Goal: Information Seeking & Learning: Learn about a topic

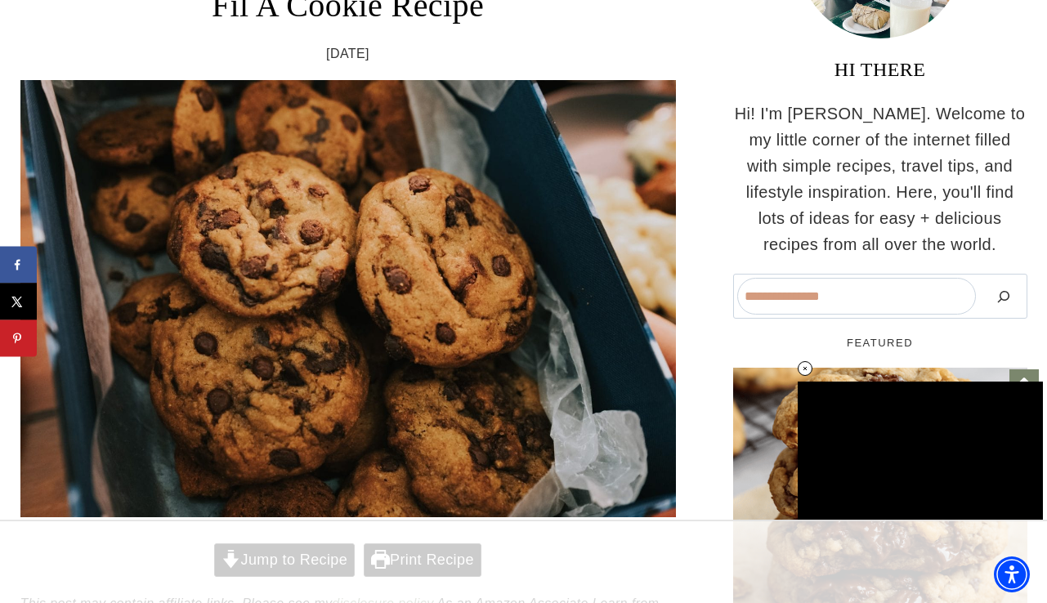
scroll to position [336, 0]
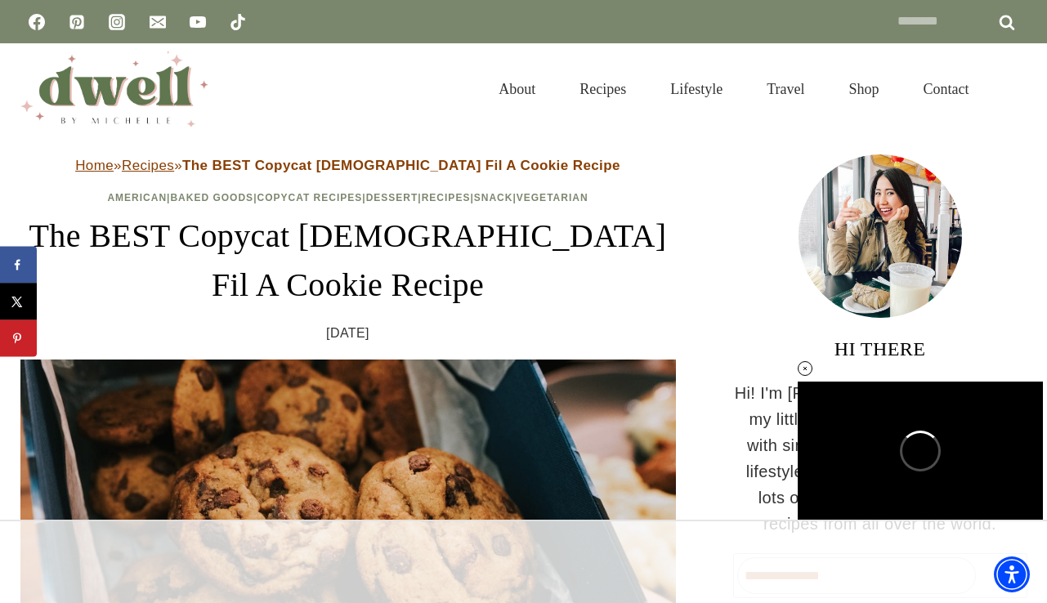
scroll to position [0, 0]
click at [115, 85] on img "DWELL by michelle" at bounding box center [114, 89] width 188 height 75
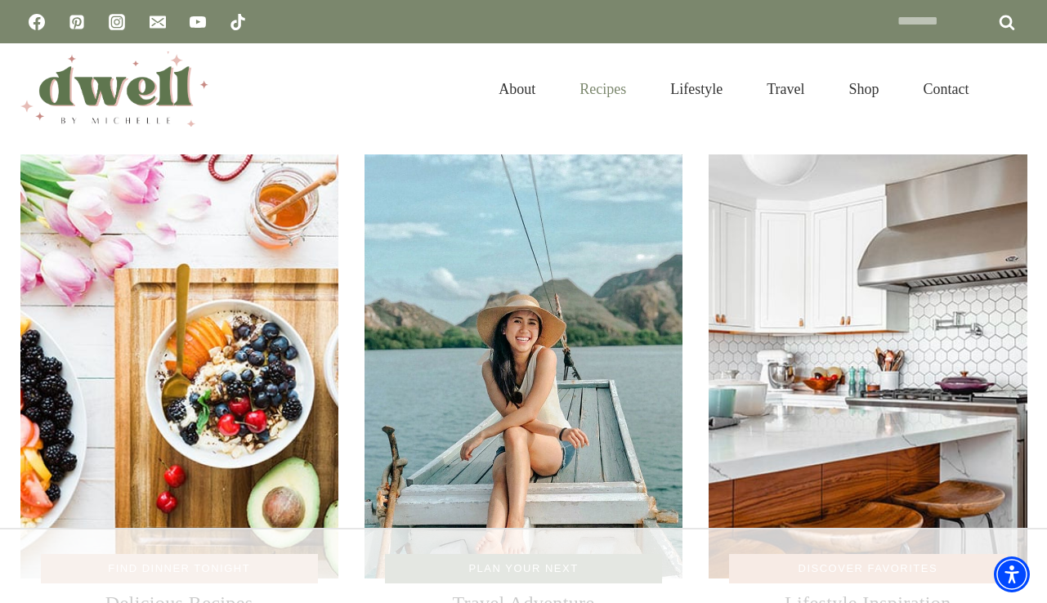
click at [575, 87] on link "Recipes" at bounding box center [603, 89] width 91 height 53
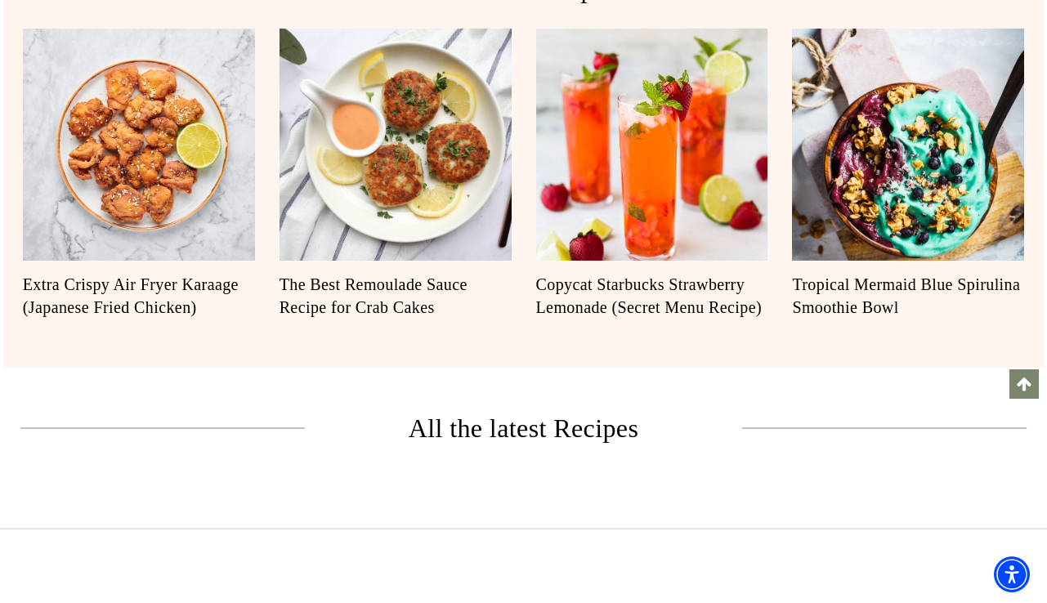
scroll to position [345, 0]
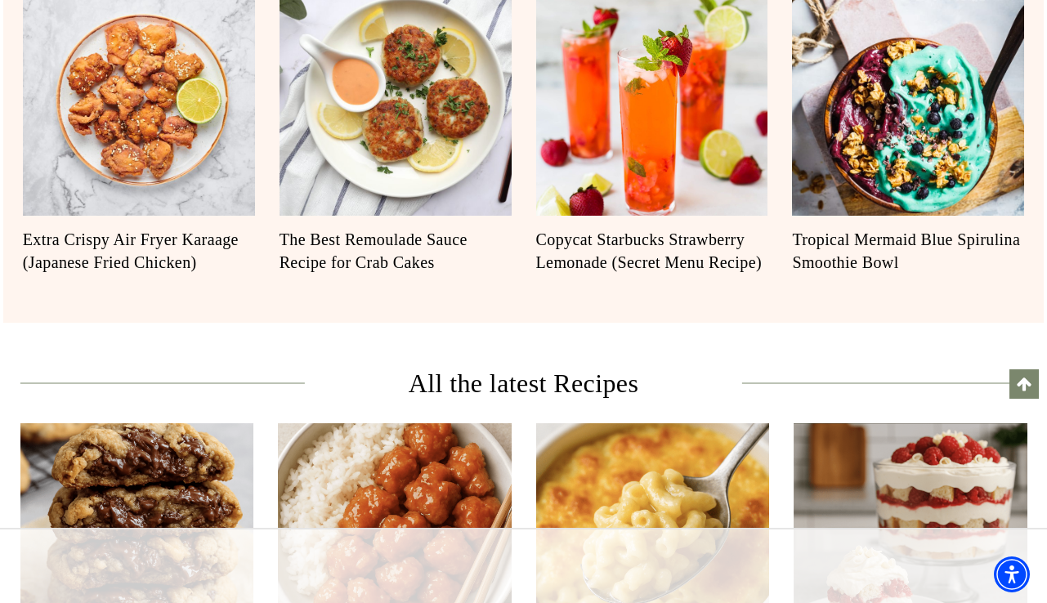
click at [589, 255] on link "Copycat Starbucks Strawberry Lemonade (Secret Menu Recipe)" at bounding box center [652, 251] width 232 height 46
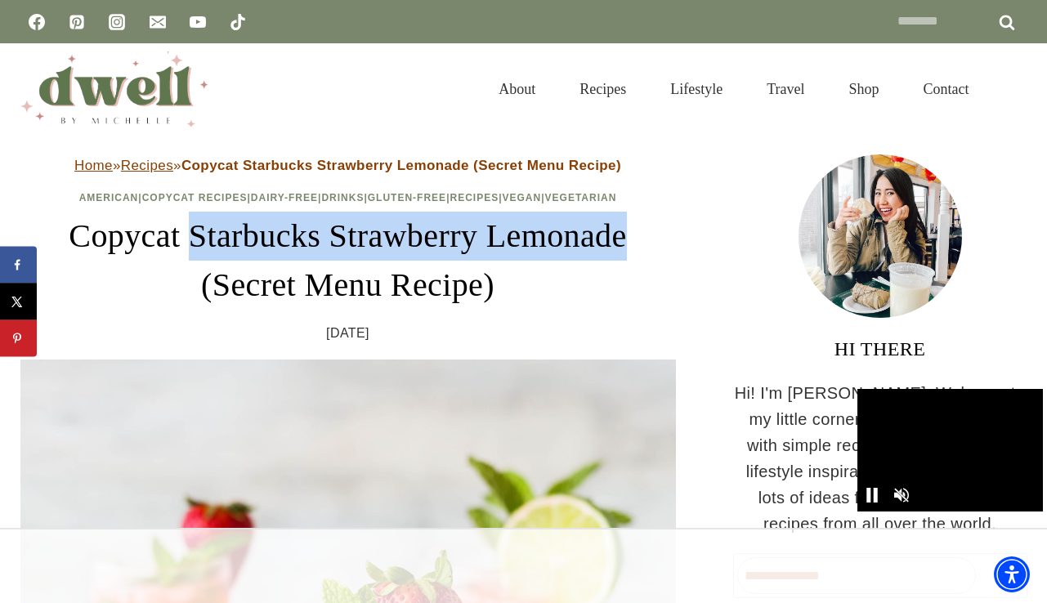
drag, startPoint x: 171, startPoint y: 237, endPoint x: 657, endPoint y: 240, distance: 485.7
click at [657, 240] on h1 "Copycat Starbucks Strawberry Lemonade (Secret Menu Recipe)" at bounding box center [348, 261] width 656 height 98
copy h1 "Starbucks Strawberry Lemonade"
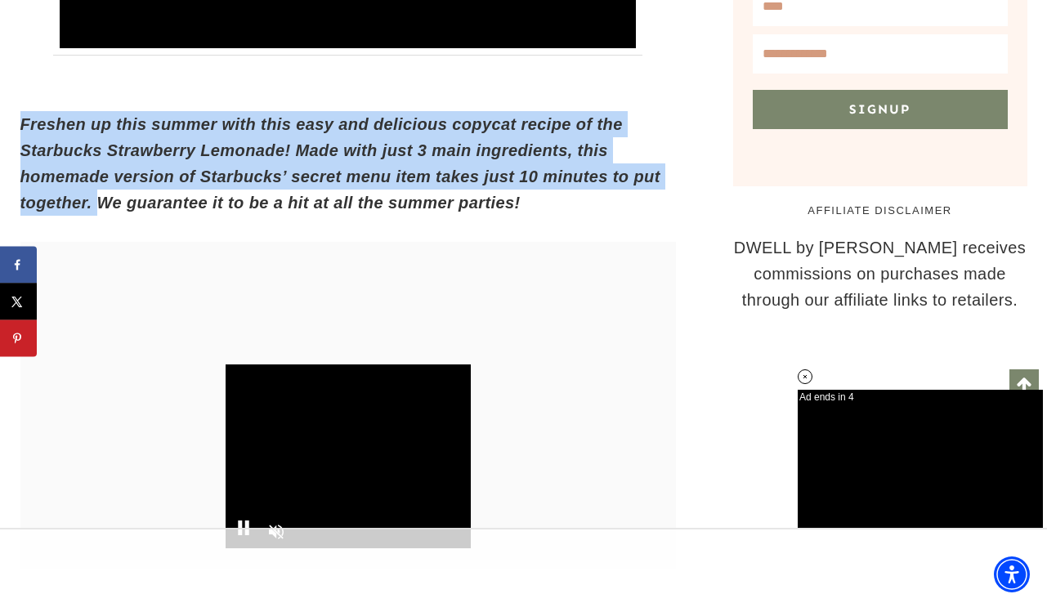
drag, startPoint x: 23, startPoint y: 123, endPoint x: 96, endPoint y: 209, distance: 113.7
click at [97, 209] on em "Freshen up this summer with this easy and delicious copycat recipe of the Starb…" at bounding box center [340, 163] width 640 height 96
copy em "Freshen up this summer with this easy and delicious copycat recipe of the Starb…"
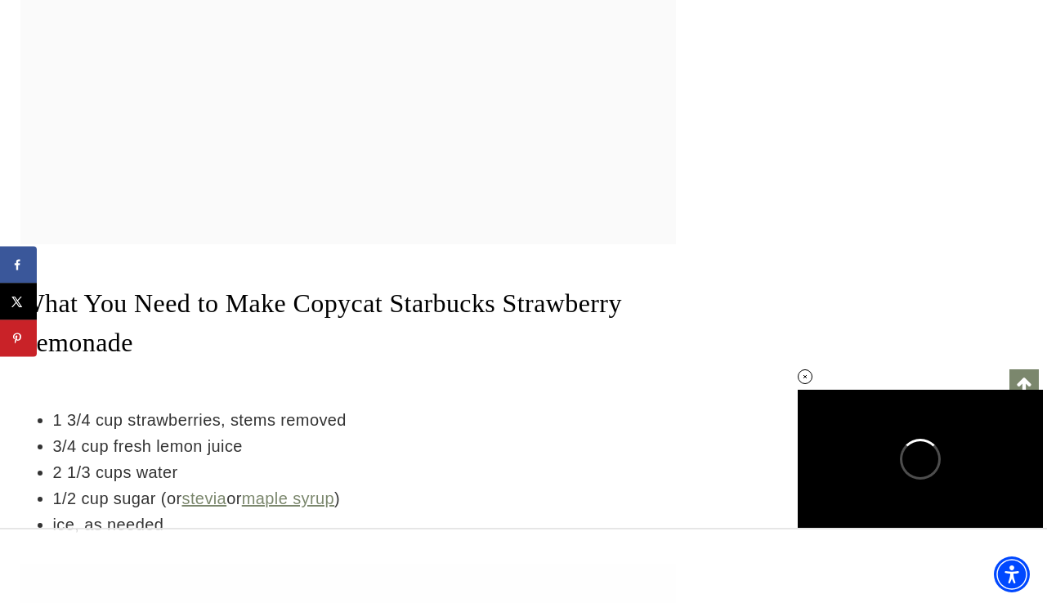
scroll to position [3555, 0]
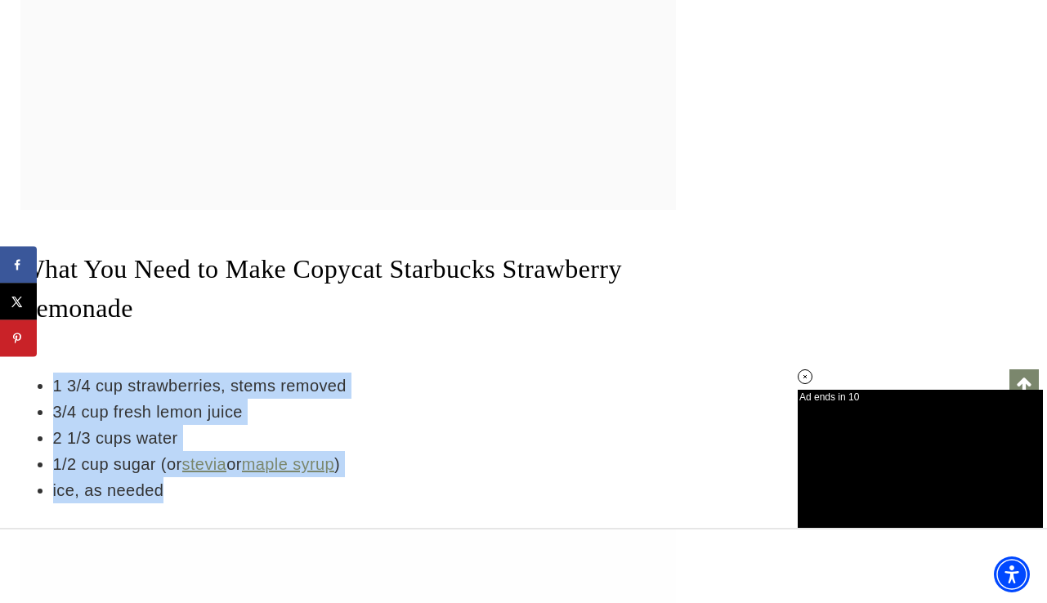
drag, startPoint x: 49, startPoint y: 356, endPoint x: 171, endPoint y: 464, distance: 163.3
click at [171, 464] on ul "1 3/4 cup strawberries, stems removed 3/4 cup fresh lemon juice 2 1/3 cups wate…" at bounding box center [348, 438] width 656 height 131
copy ul "1 3/4 cup strawberries, stems removed 3/4 cup fresh lemon juice 2 1/3 cups wate…"
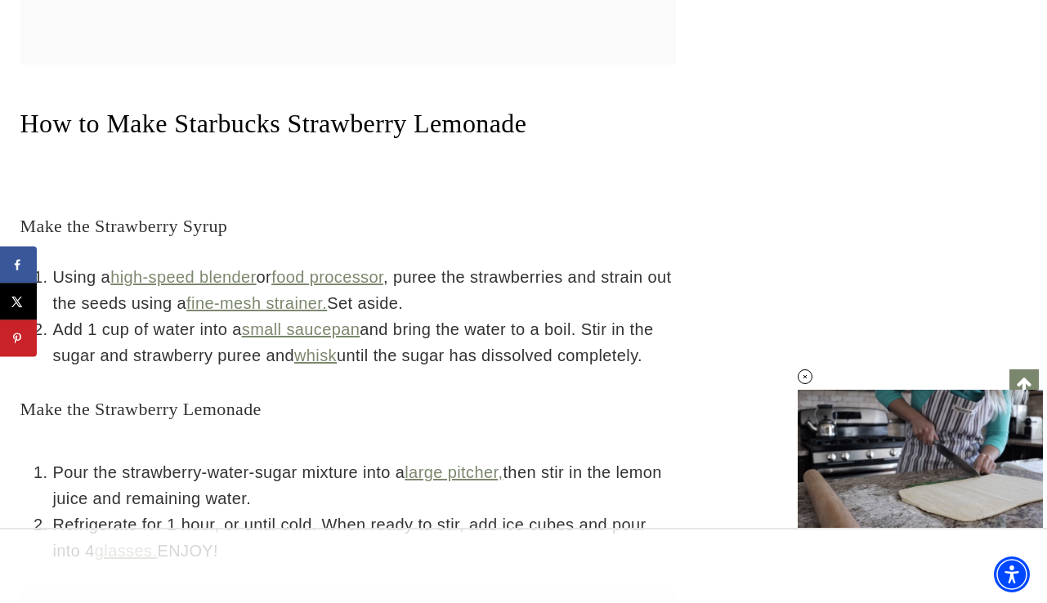
scroll to position [5195, 0]
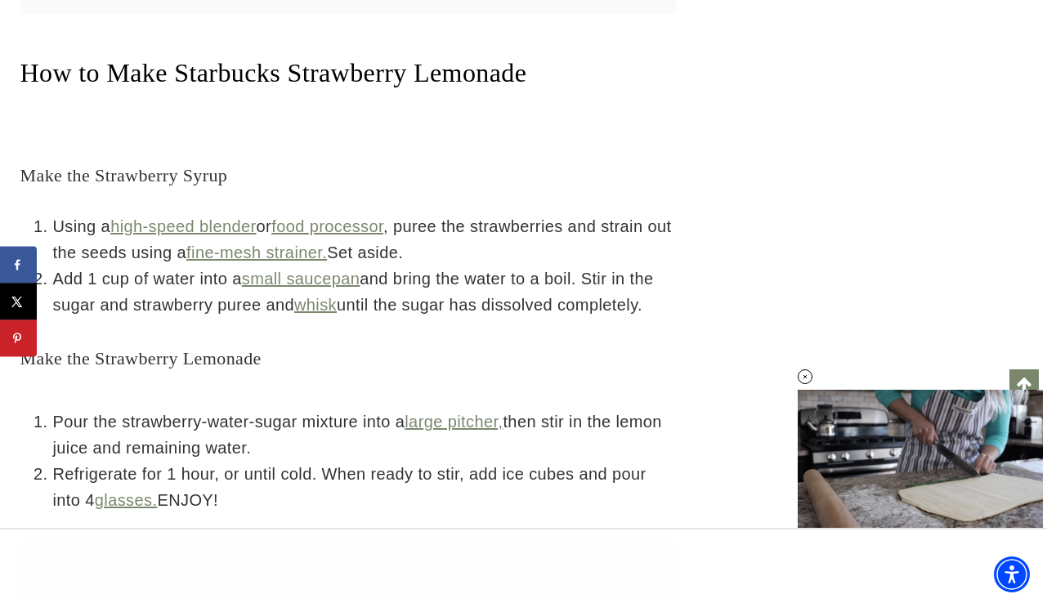
drag, startPoint x: 21, startPoint y: 139, endPoint x: 200, endPoint y: 476, distance: 381.5
copy div "Make the Strawberry Syrup Using a high-speed blender or food processor , puree …"
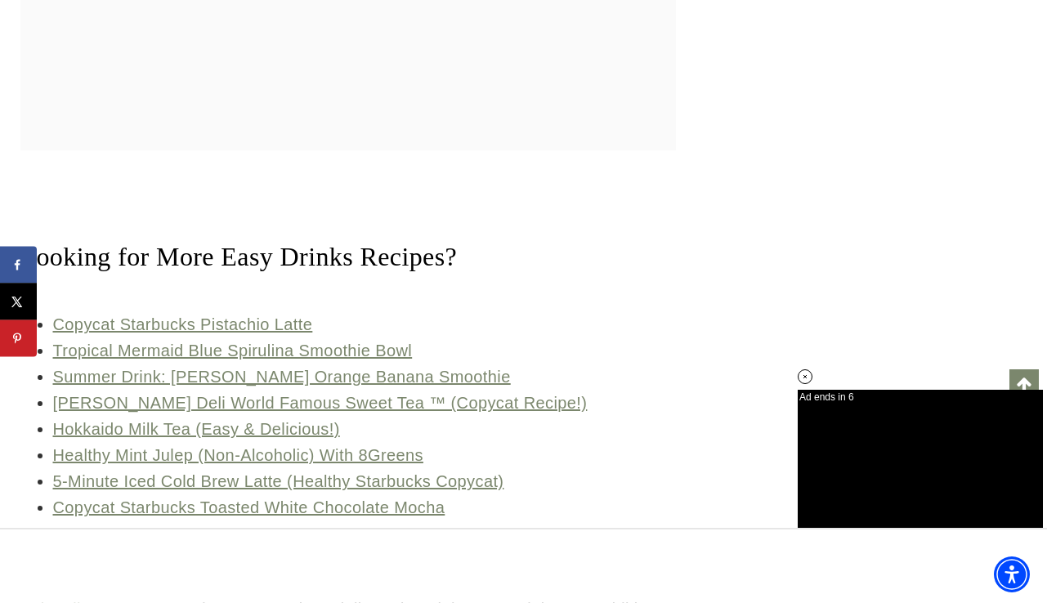
scroll to position [7208, 0]
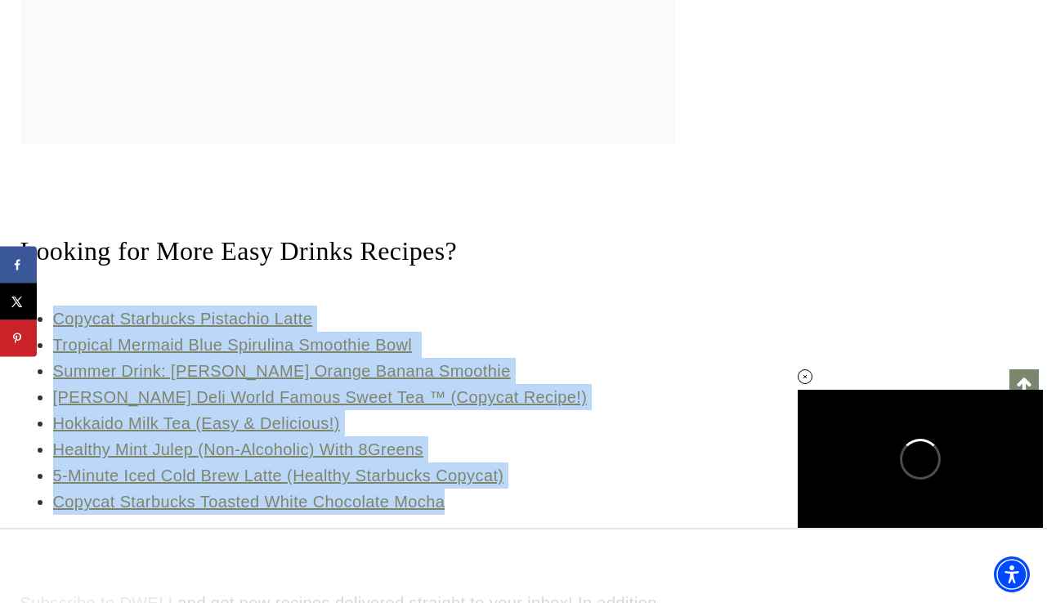
drag, startPoint x: 53, startPoint y: 252, endPoint x: 481, endPoint y: 466, distance: 478.3
copy div "Copycat Starbucks Pistachio Latte Tropical Mermaid Blue Spirulina Smoothie Bowl…"
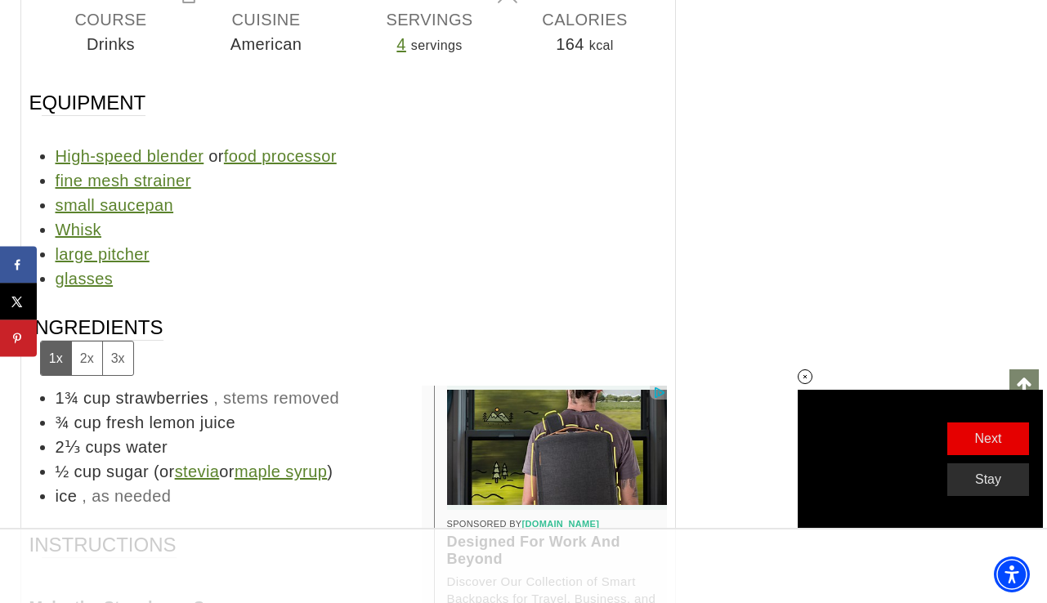
scroll to position [8924, 0]
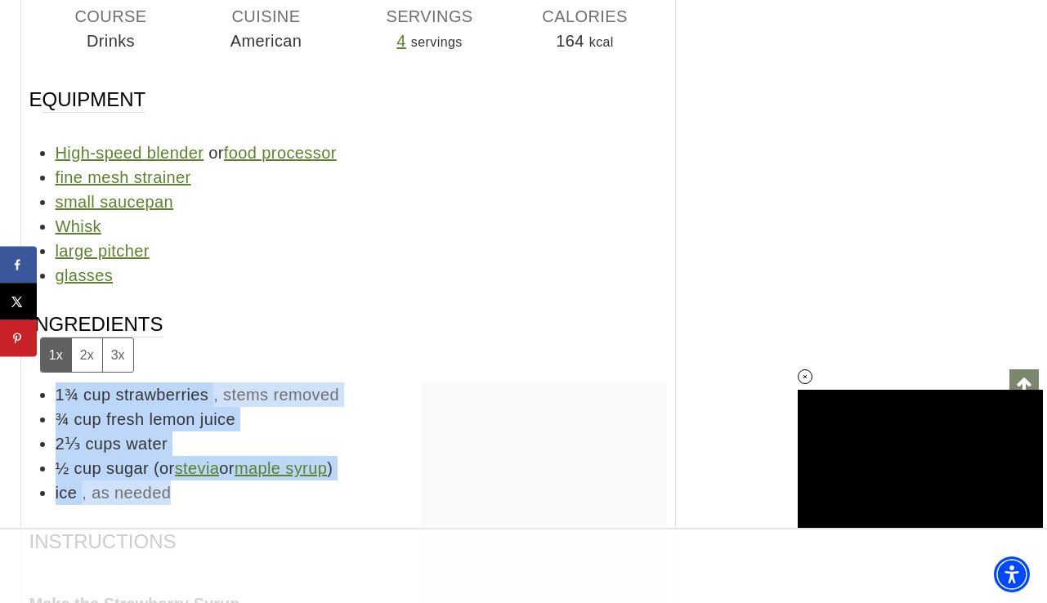
drag, startPoint x: 59, startPoint y: 356, endPoint x: 307, endPoint y: 455, distance: 267.1
click at [307, 456] on ul "1¾ cup strawberries , stems removed ¾ cup fresh lemon juice 2⅓ cups water ½ cup…" at bounding box center [348, 444] width 638 height 123
copy ul "1¾ cup strawberries , stems removed ¾ cup fresh lemon juice 2⅓ cups water ½ cup…"
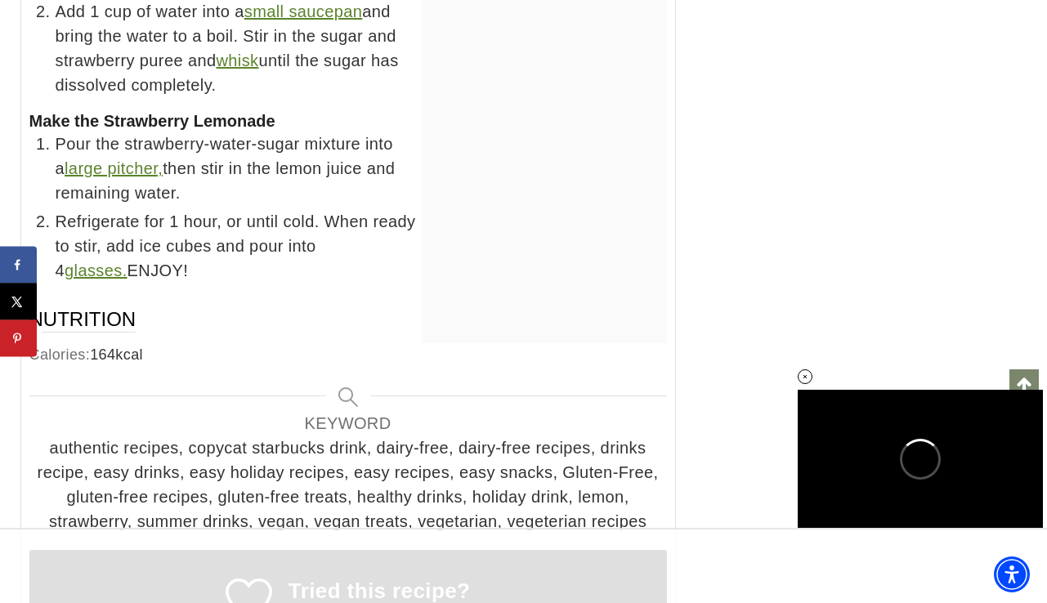
scroll to position [0, 0]
click at [518, 221] on div at bounding box center [544, 179] width 245 height 327
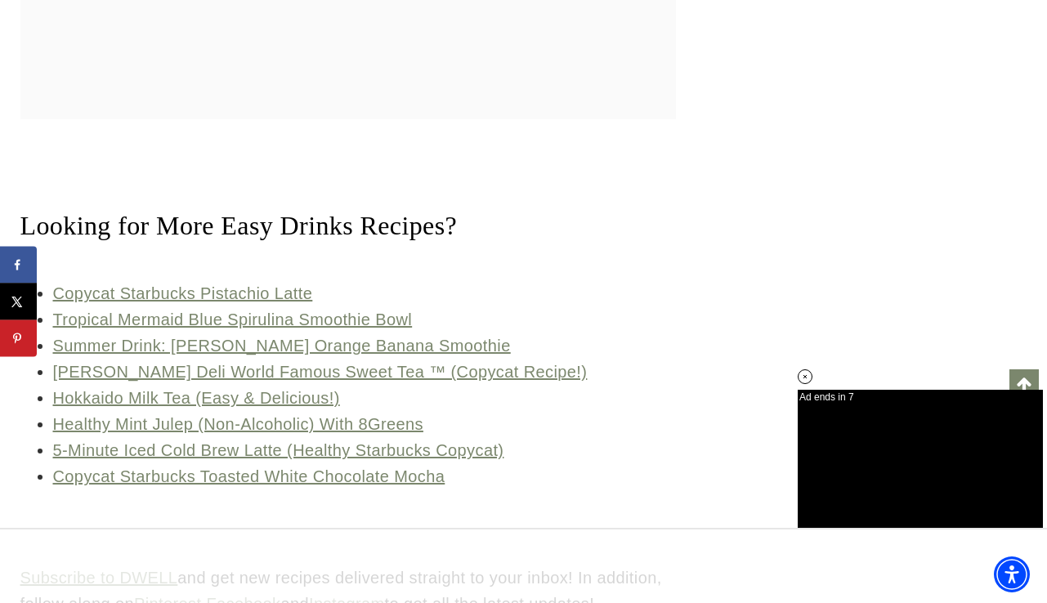
scroll to position [7222, 0]
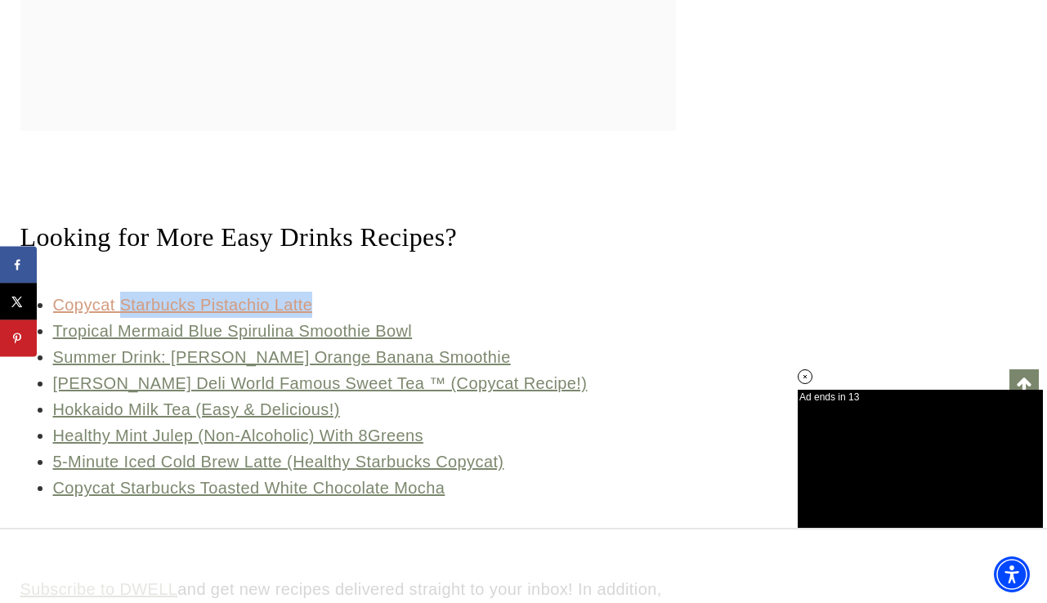
drag, startPoint x: 330, startPoint y: 269, endPoint x: 124, endPoint y: 272, distance: 206.1
click at [124, 292] on li "Copycat Starbucks Pistachio Latte" at bounding box center [364, 305] width 623 height 26
copy link "tarbucks Pistachio Latte"
click at [247, 296] on link "Copycat Starbucks Pistachio Latte" at bounding box center [183, 305] width 260 height 18
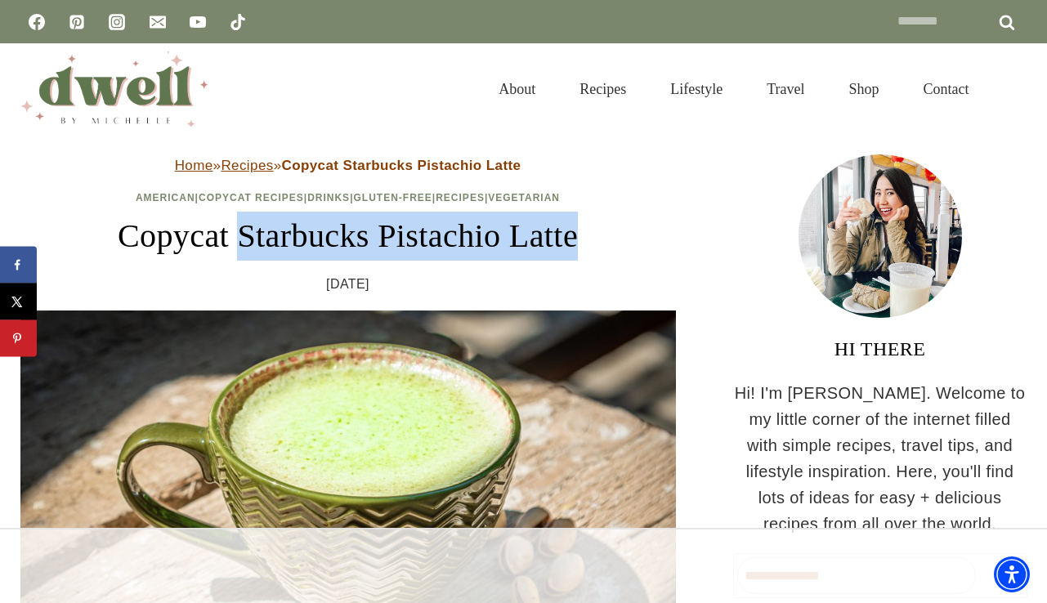
drag, startPoint x: 229, startPoint y: 236, endPoint x: 595, endPoint y: 228, distance: 366.4
click at [595, 231] on h1 "Copycat Starbucks Pistachio Latte" at bounding box center [348, 236] width 656 height 49
copy h1 "Starbucks Pistachio Latte"
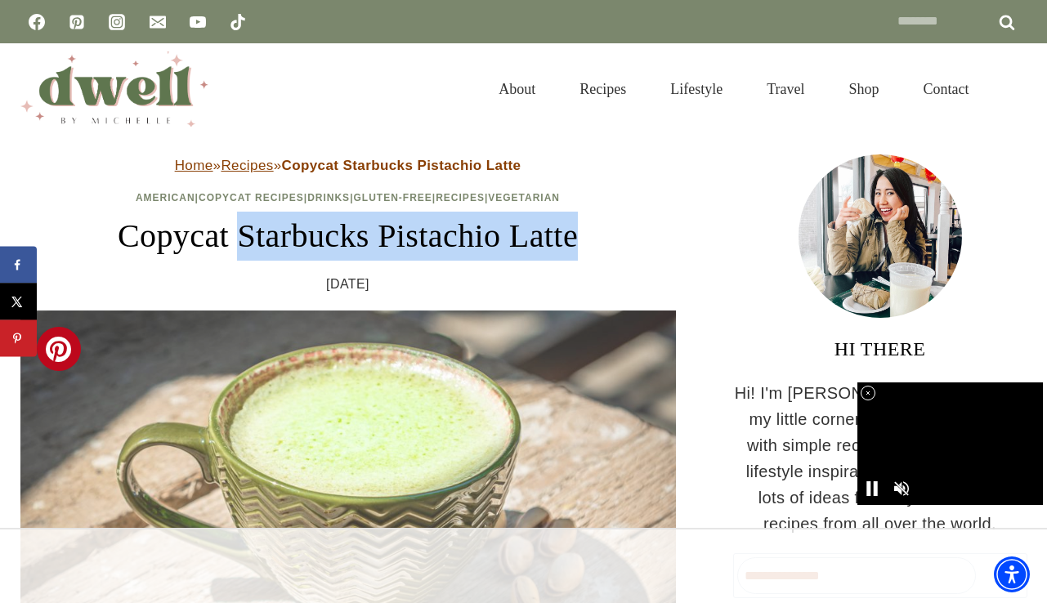
drag, startPoint x: 275, startPoint y: 431, endPoint x: -9, endPoint y: 118, distance: 422.6
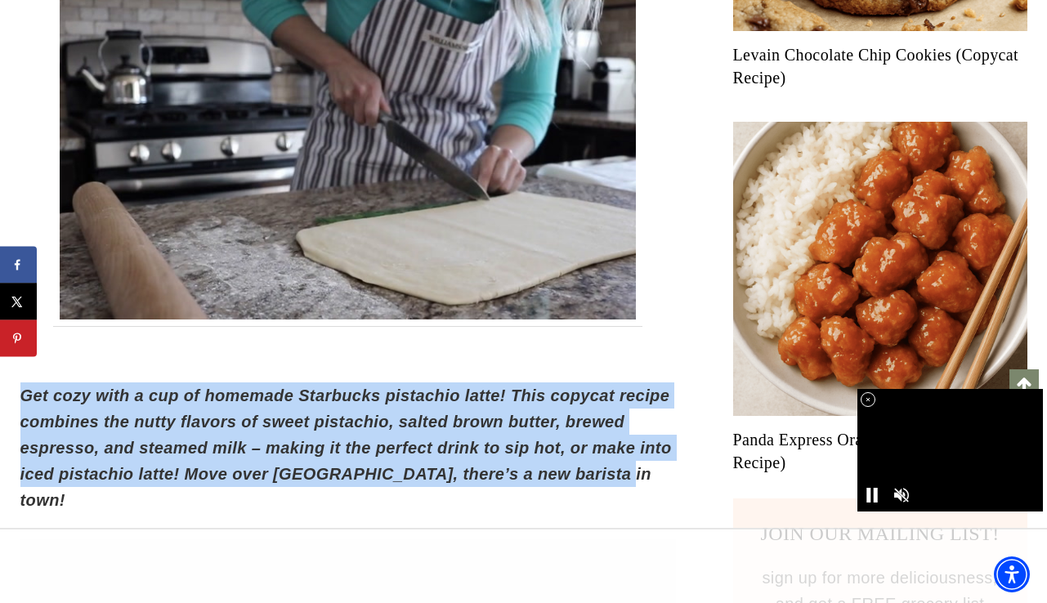
drag, startPoint x: 20, startPoint y: 393, endPoint x: 617, endPoint y: 469, distance: 601.8
click at [617, 469] on p "Get cozy with a cup of homemade Starbucks pistachio latte! This copycat recipe …" at bounding box center [348, 448] width 656 height 131
copy em "Get cozy with a cup of homemade Starbucks pistachio latte! This copycat recipe …"
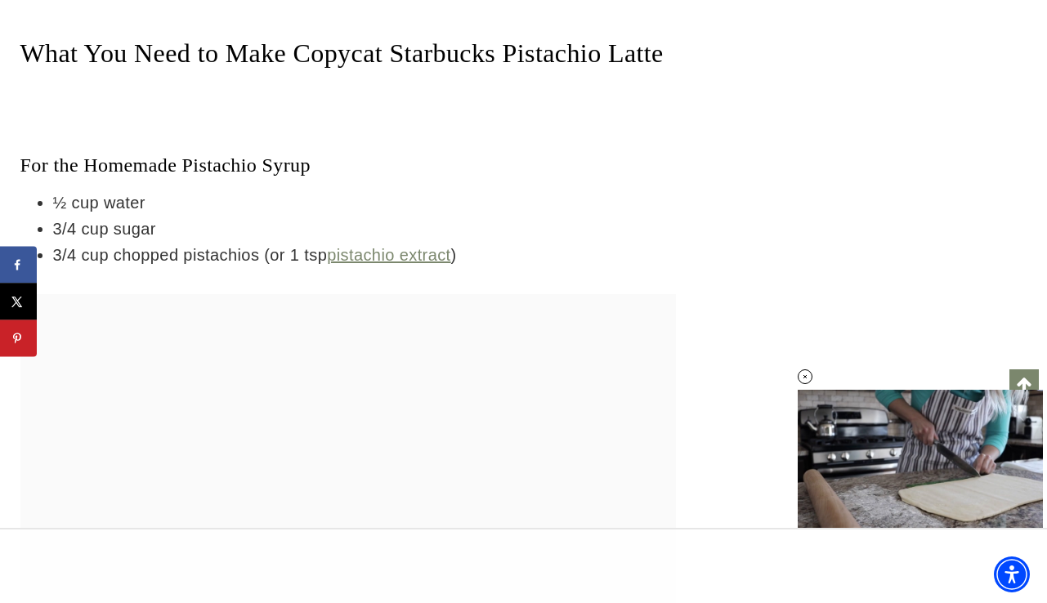
scroll to position [2433, 0]
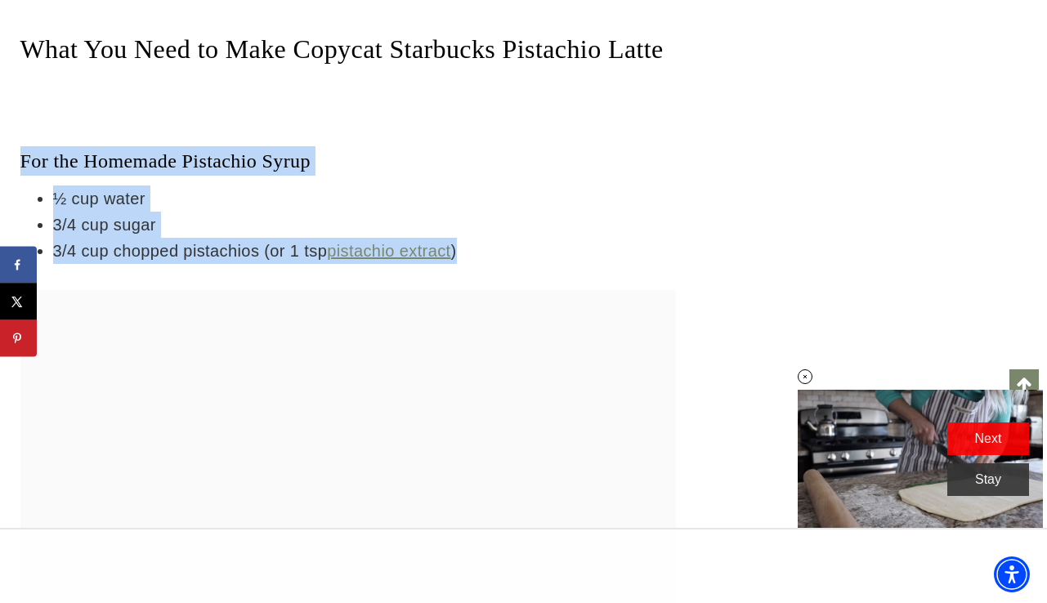
drag, startPoint x: 24, startPoint y: 137, endPoint x: 469, endPoint y: 227, distance: 454.6
copy div "For the Homemade Pistachio Syrup ½ cup water 3/4 cup sugar 3/4 cup chopped pist…"
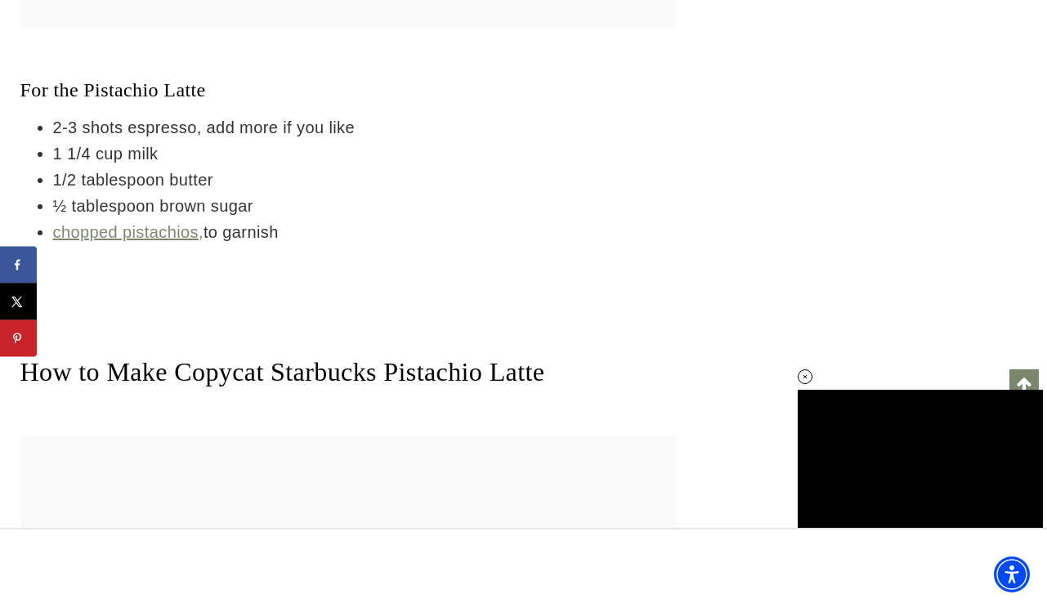
scroll to position [3042, 0]
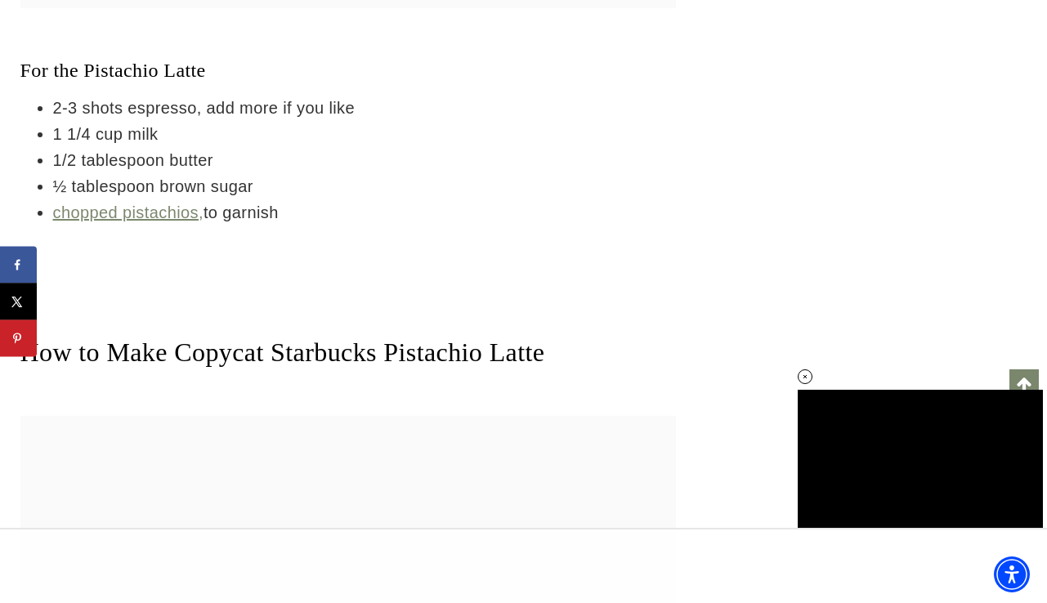
drag, startPoint x: 24, startPoint y: 43, endPoint x: 292, endPoint y: 195, distance: 308.3
copy div "For the Pistachio Latte 2-3 shots espresso, add more if you like 1 1/4 cup milk…"
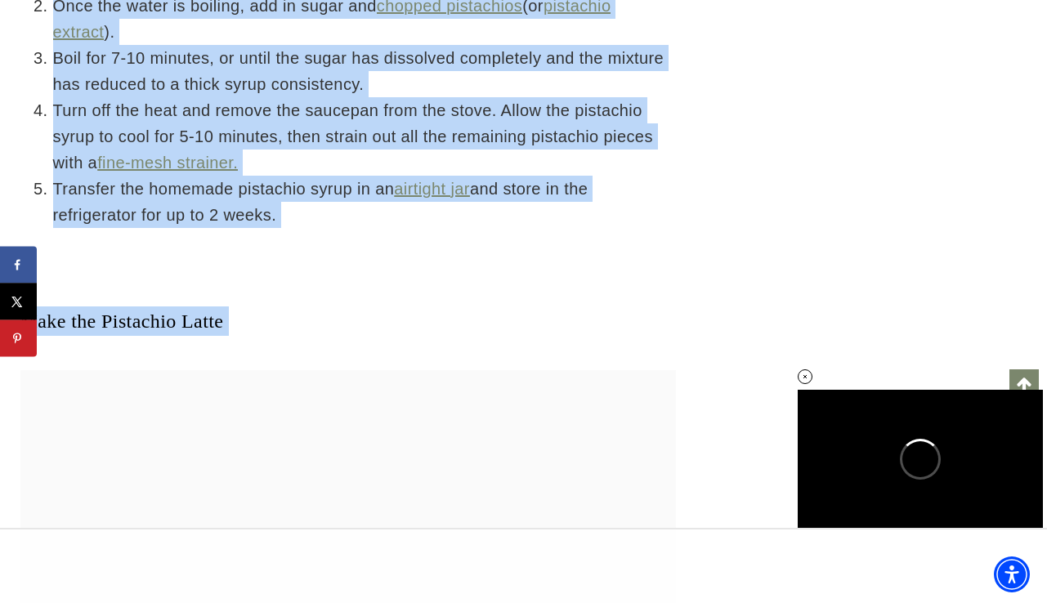
scroll to position [3949, 0]
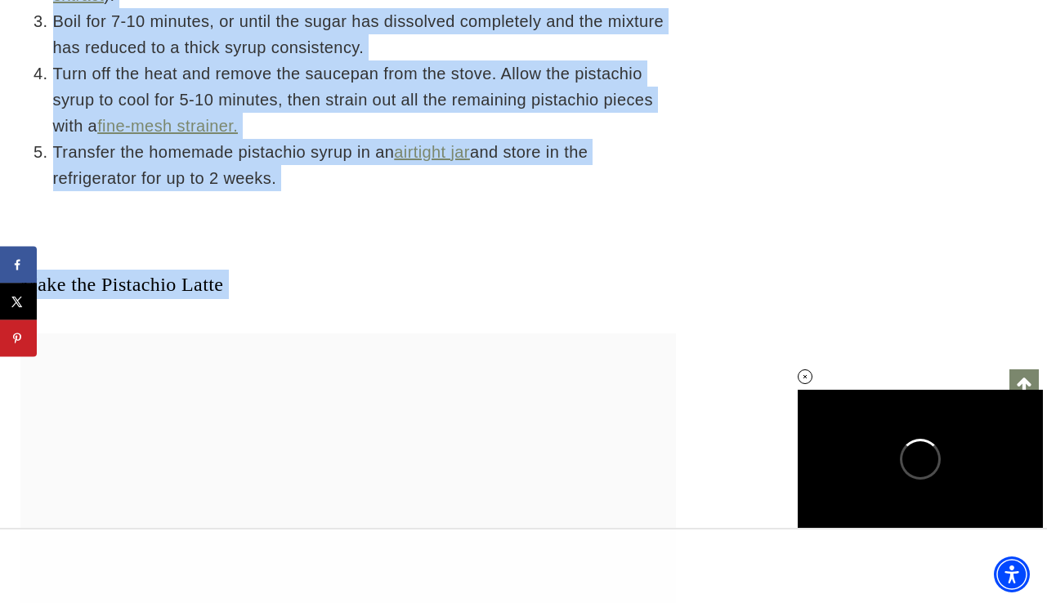
drag, startPoint x: 23, startPoint y: 92, endPoint x: 218, endPoint y: 386, distance: 352.7
copy div "Make the Pistachio Syrup In a small saucepan , add in the water and bring to a …"
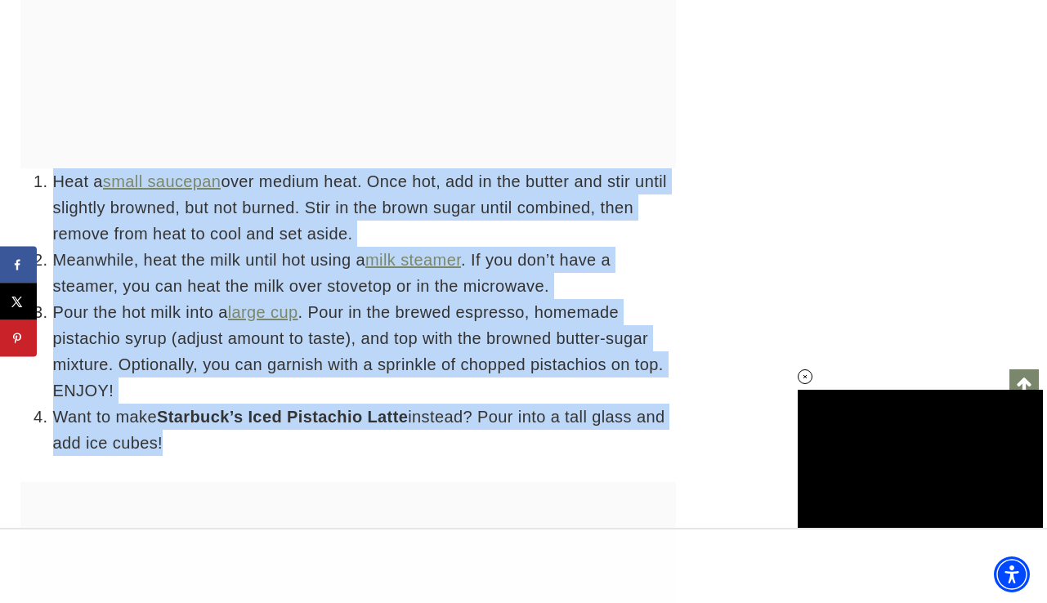
scroll to position [4450, 0]
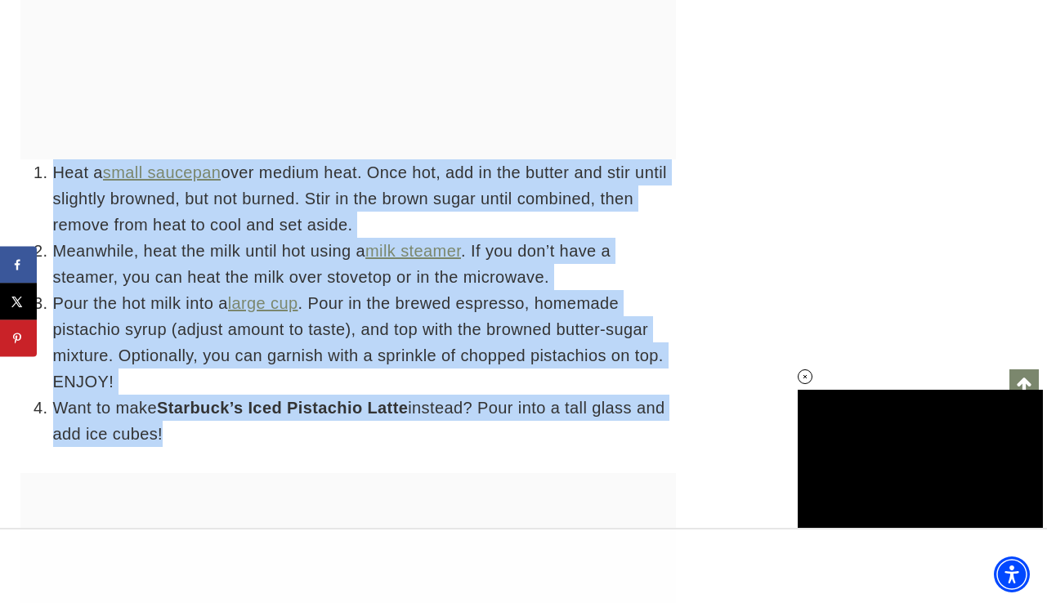
drag, startPoint x: 34, startPoint y: 412, endPoint x: 202, endPoint y: 436, distance: 170.1
copy div "Heat a small saucepan over medium heat. Once hot, add in the butter and stir un…"
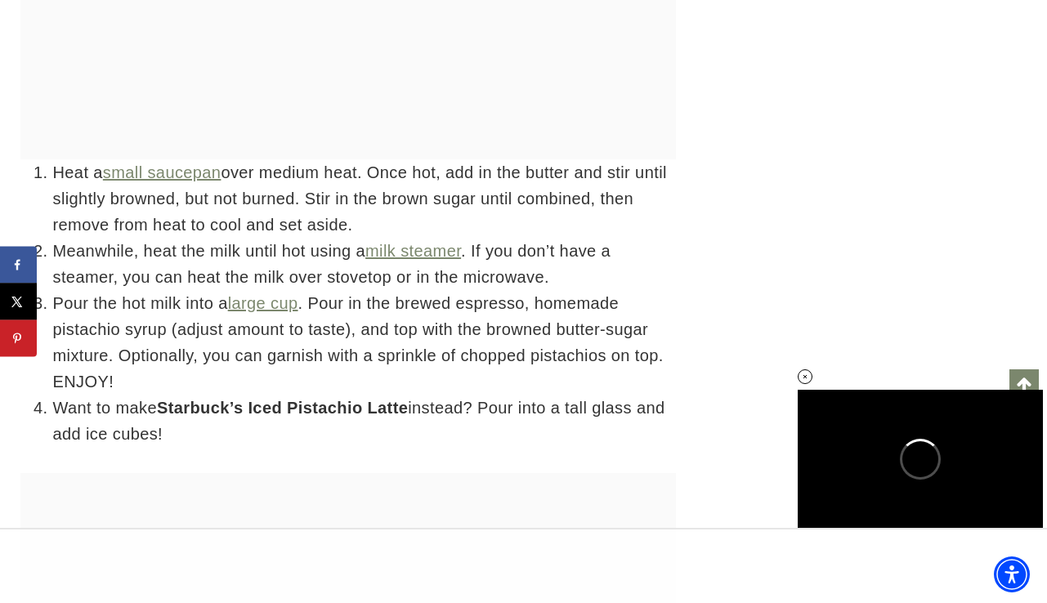
scroll to position [0, 0]
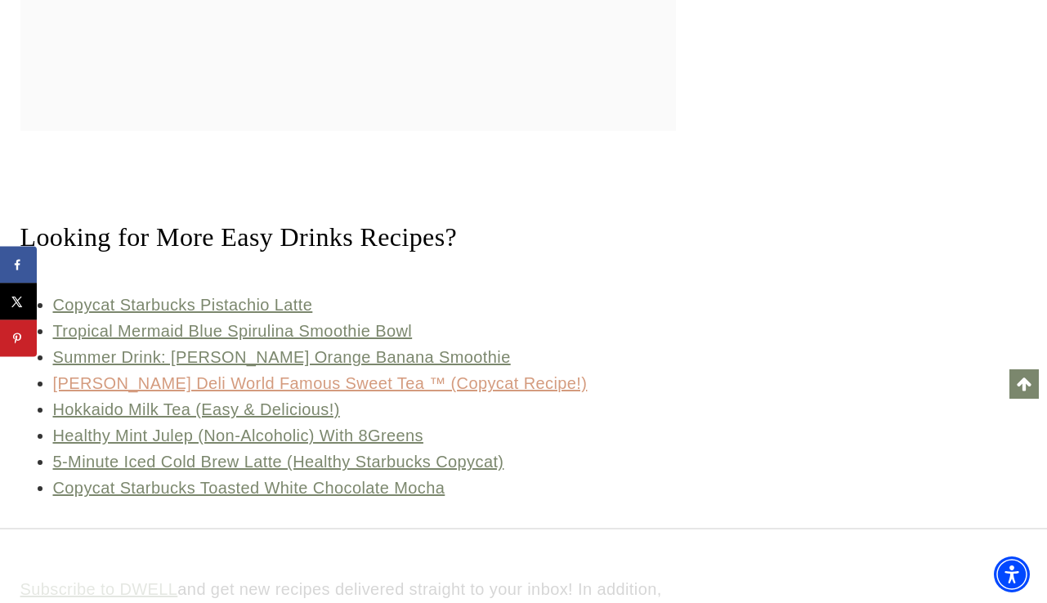
click at [401, 375] on link "[PERSON_NAME] Deli World Famous Sweet Tea ™ (Copycat Recipe!)" at bounding box center [320, 384] width 535 height 18
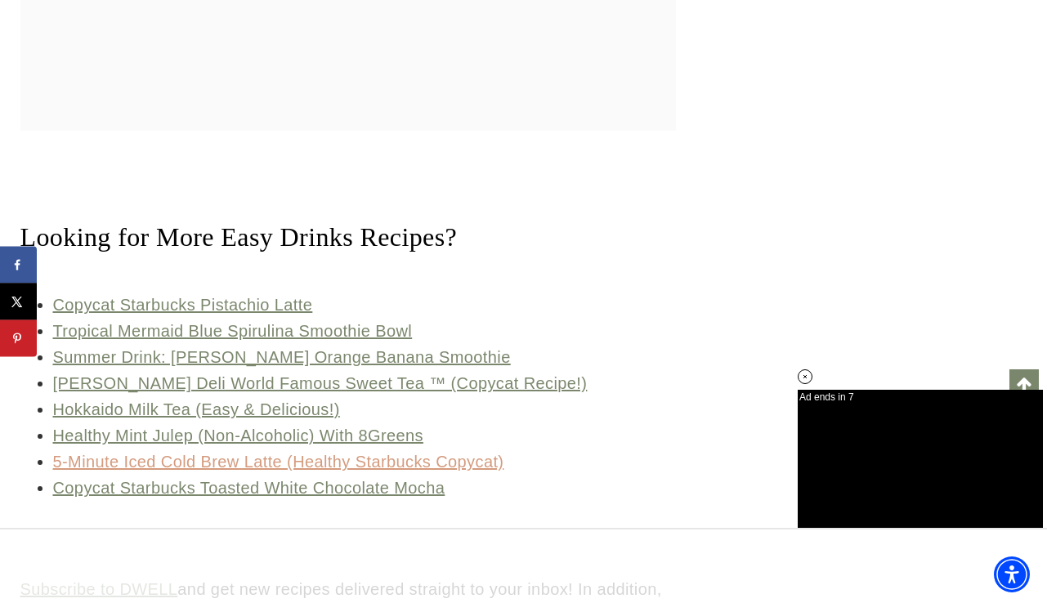
click at [218, 453] on link "5-Minute Iced Cold Brew Latte (Healthy Starbucks Copycat)" at bounding box center [278, 462] width 451 height 18
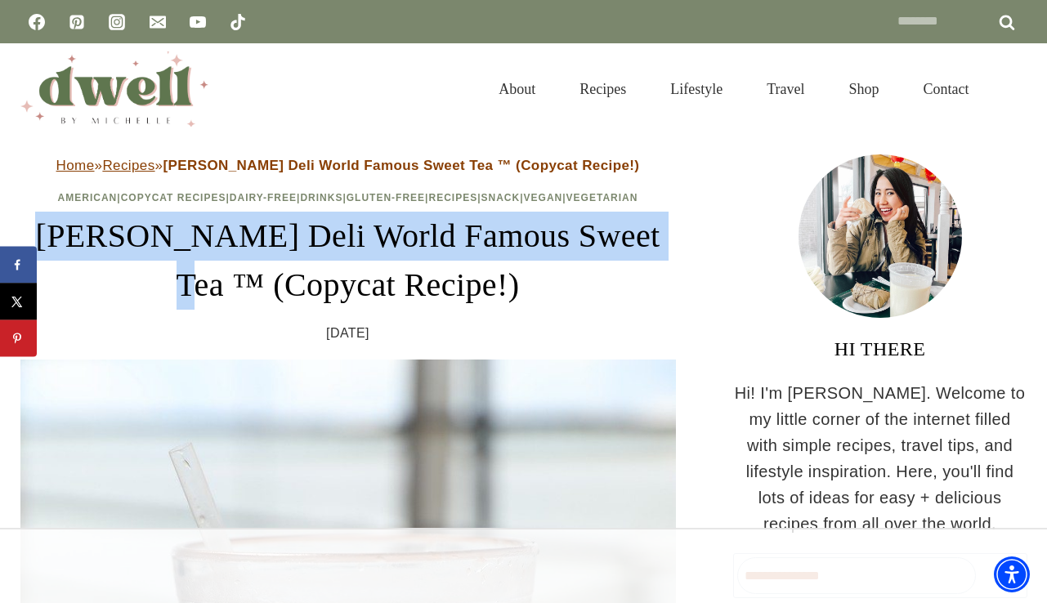
drag, startPoint x: 40, startPoint y: 253, endPoint x: 662, endPoint y: 269, distance: 622.5
click at [662, 270] on h1 "[PERSON_NAME] Deli World Famous Sweet Tea ™ (Copycat Recipe!)" at bounding box center [348, 261] width 656 height 98
copy h1 "[PERSON_NAME] Deli World Famous Sweet Tea"
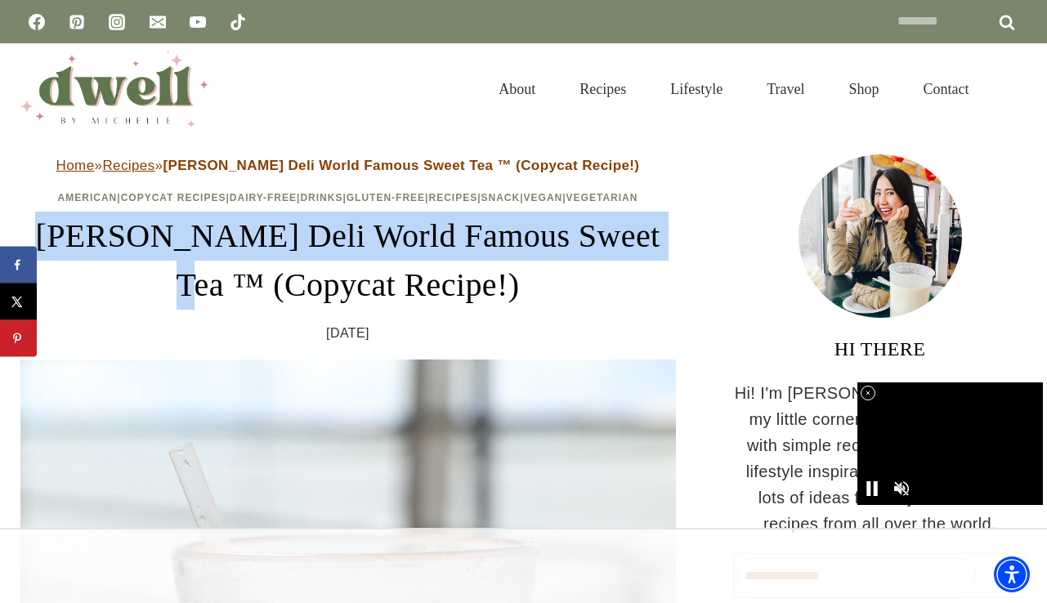
copy h1 "[PERSON_NAME] Deli World Famous Sweet Tea"
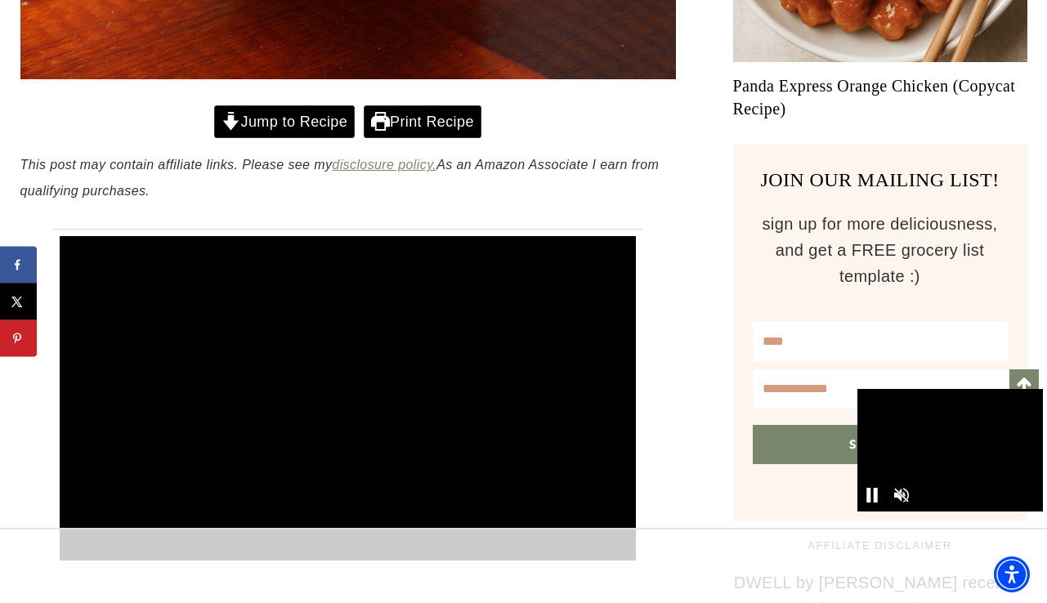
scroll to position [1268, 0]
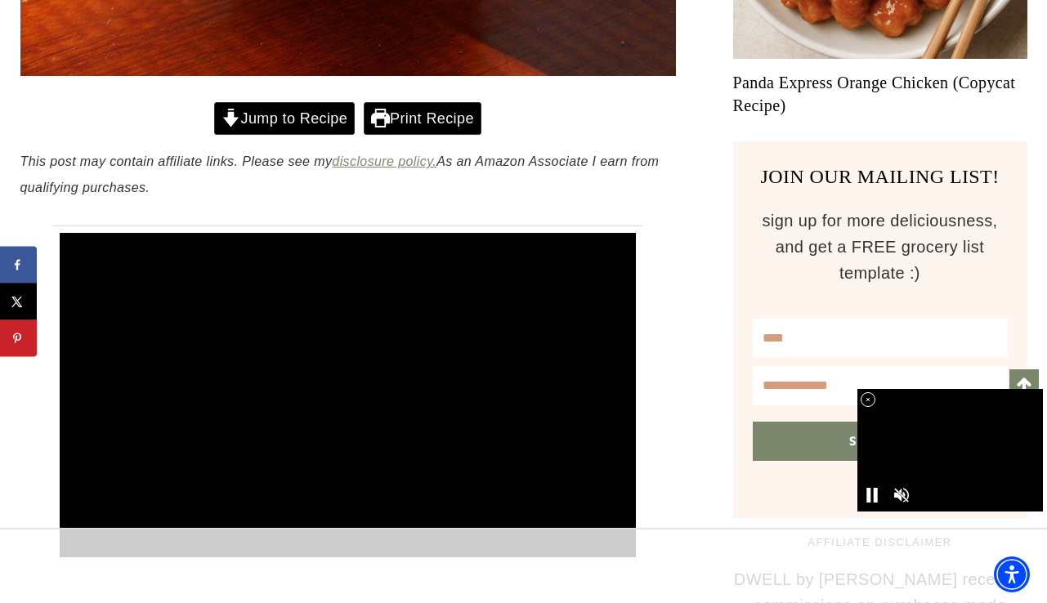
click at [298, 128] on link "Jump to Recipe" at bounding box center [284, 119] width 141 height 34
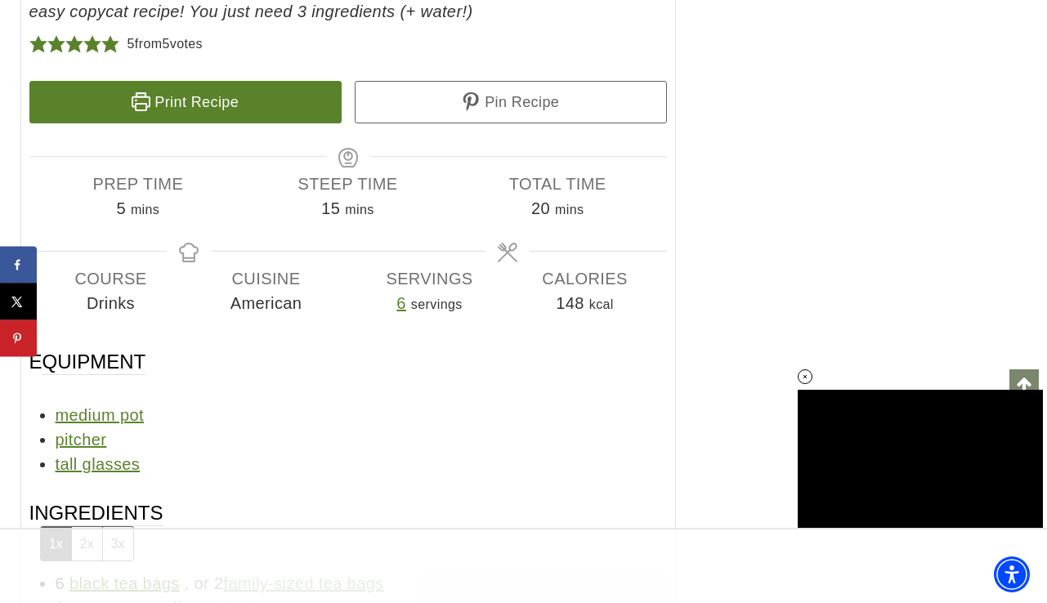
scroll to position [9956, 0]
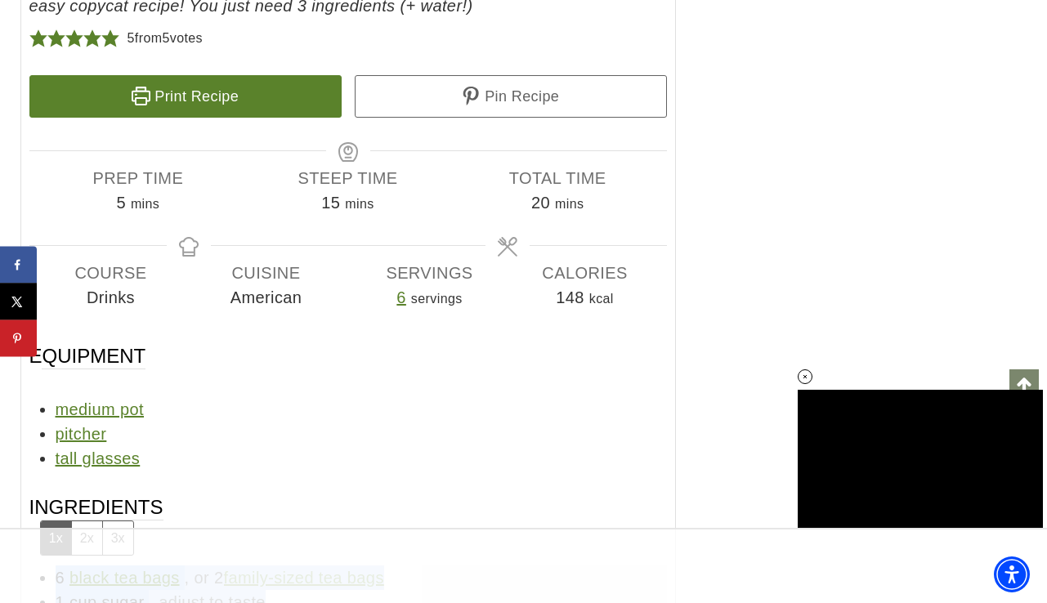
drag, startPoint x: 231, startPoint y: 451, endPoint x: 57, endPoint y: 370, distance: 191.7
click at [56, 566] on ul "6 black tea bags , or 2 family-sized tea bags 1 cup sugar , adjust to taste ½ g…" at bounding box center [348, 615] width 638 height 98
copy ul "6 black tea bags , or 2 family-sized tea bags 1 cup sugar , adjust to taste ½ g…"
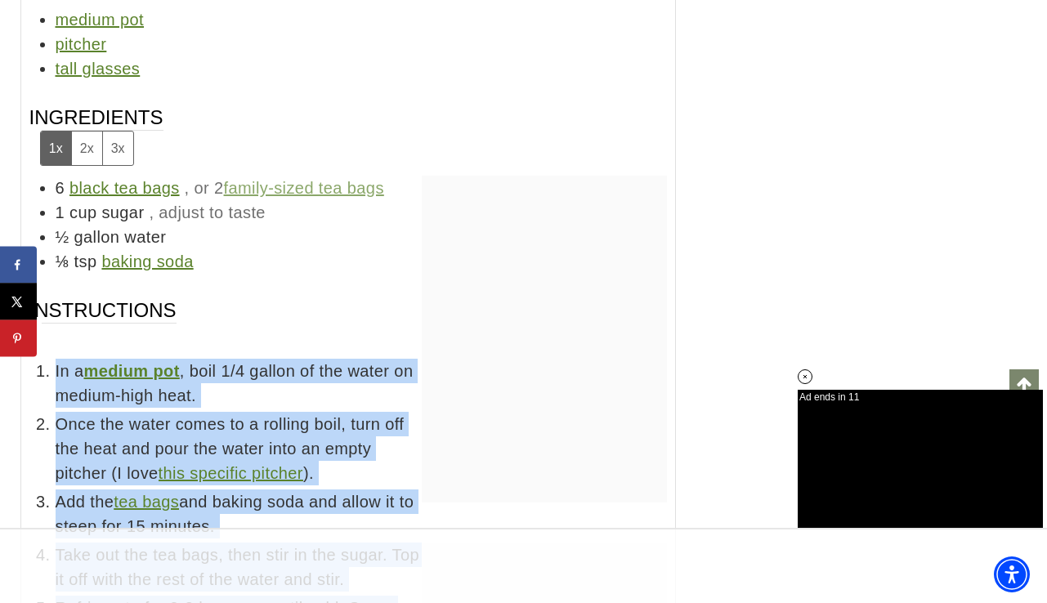
scroll to position [0, 0]
drag, startPoint x: 56, startPoint y: 347, endPoint x: 222, endPoint y: 460, distance: 200.7
click at [222, 460] on ul "In a medium pot , boil 1/4 gallon of the water on medium-high heat. Once the wa…" at bounding box center [348, 514] width 638 height 311
copy ul "In a medium pot , boil 1/4 gallon of the water on medium-high heat. Once the wa…"
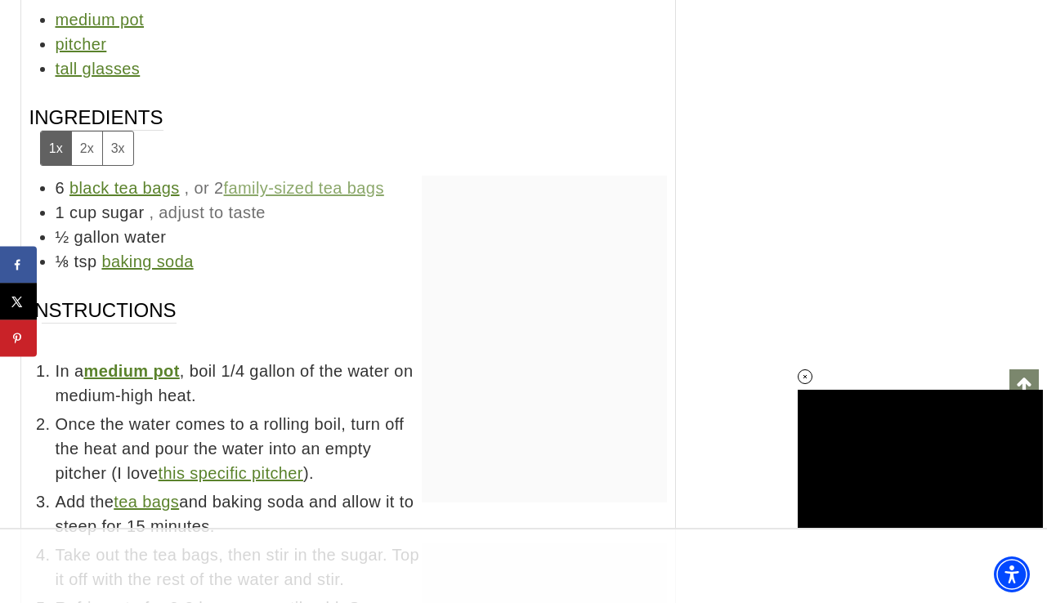
click at [534, 176] on div at bounding box center [544, 339] width 245 height 327
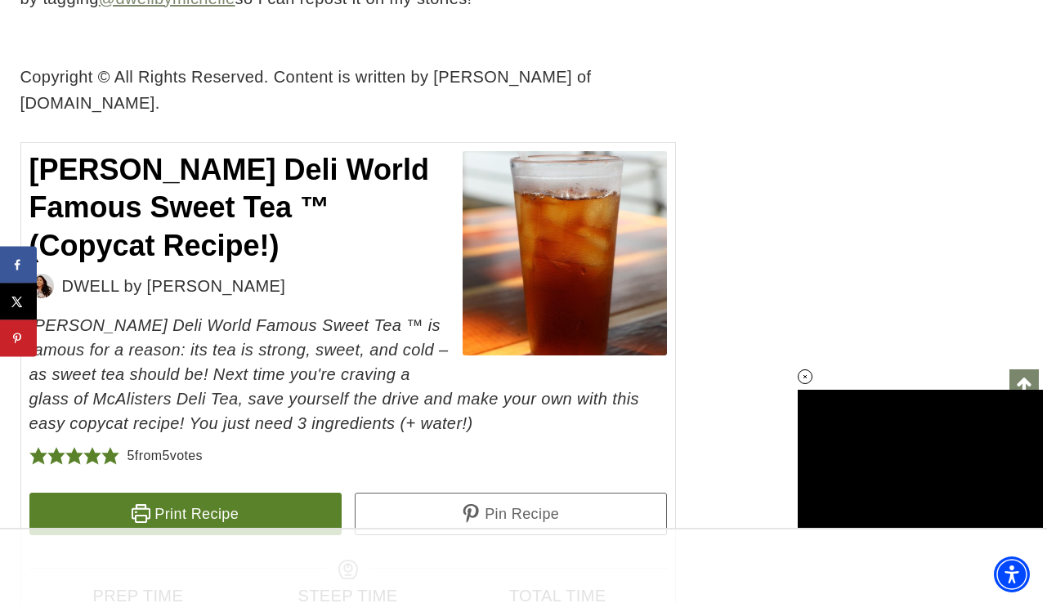
scroll to position [9526, 0]
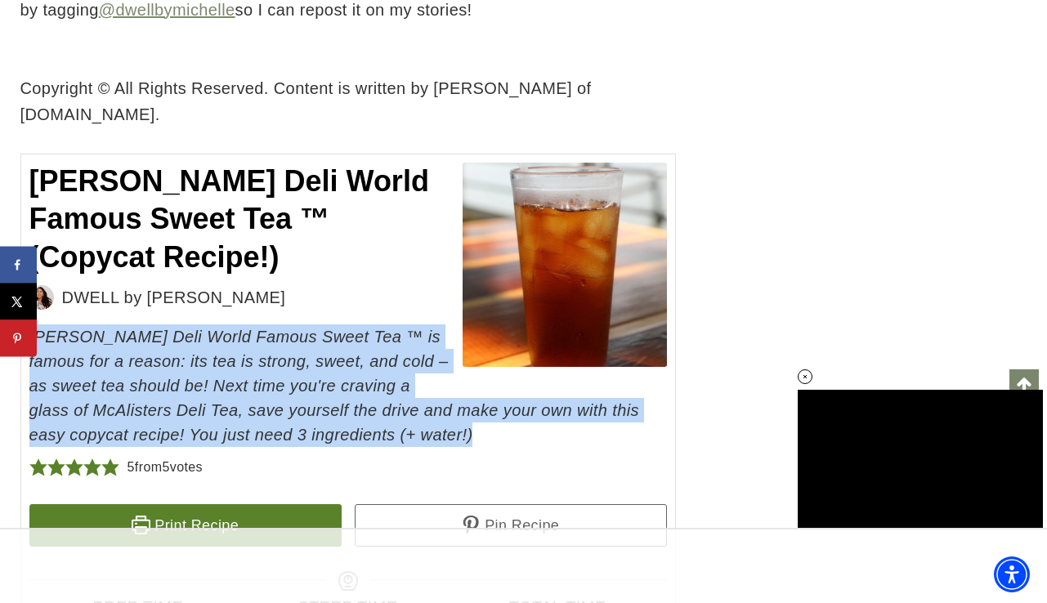
drag, startPoint x: 32, startPoint y: 139, endPoint x: 634, endPoint y: 236, distance: 609.5
click at [634, 325] on span "McAlister's Deli World Famous Sweet Tea ™ is famous for a reason: its tea is st…" at bounding box center [348, 386] width 638 height 123
copy span "McAlister's Deli World Famous Sweet Tea ™ is famous for a reason: its tea is st…"
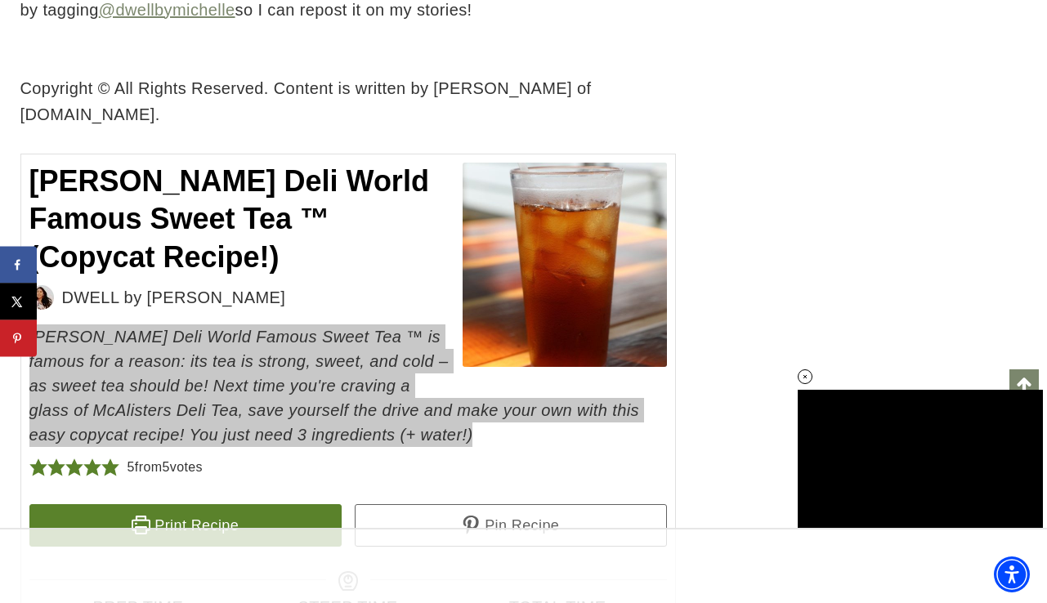
scroll to position [0, 0]
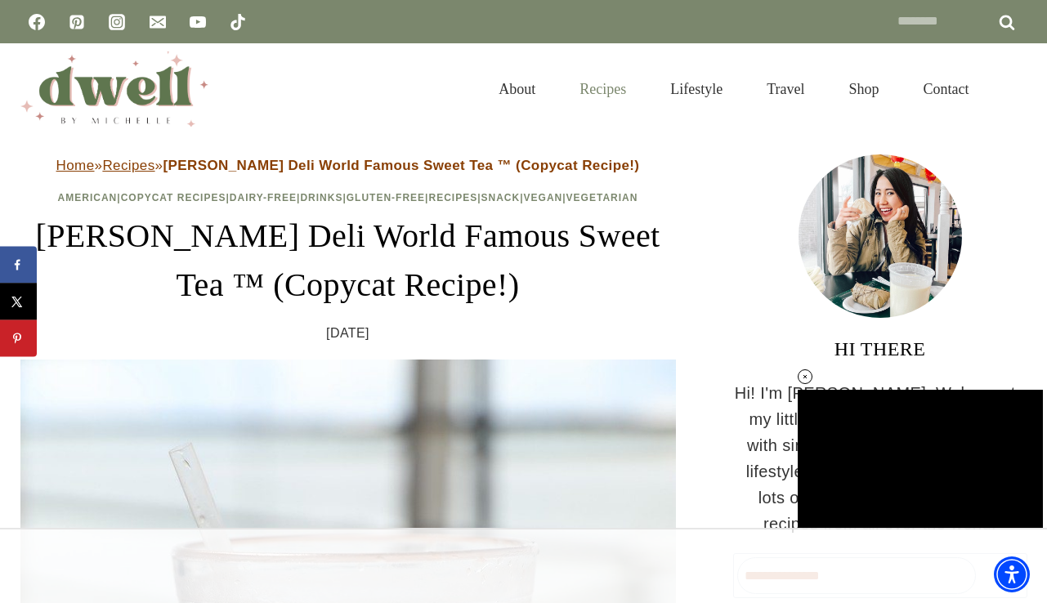
click at [582, 84] on link "Recipes" at bounding box center [603, 89] width 91 height 53
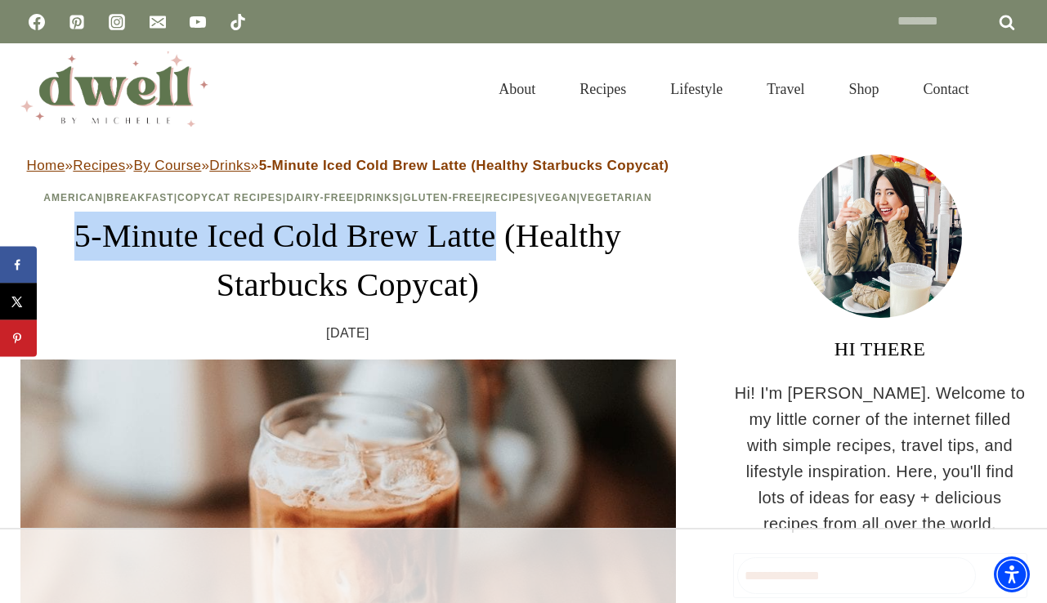
drag, startPoint x: 52, startPoint y: 276, endPoint x: 504, endPoint y: 273, distance: 452.2
click at [505, 276] on h1 "5-Minute Iced Cold Brew Latte (Healthy Starbucks Copycat)" at bounding box center [348, 261] width 656 height 98
copy h1 "5-Minute Iced Cold Brew Latte"
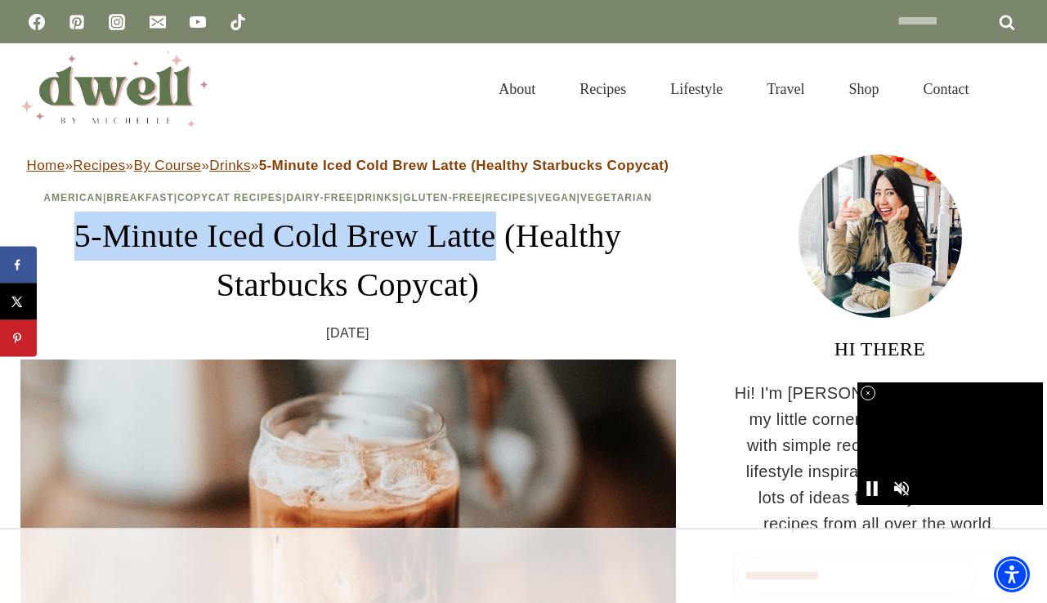
copy h1 "5-Minute Iced Cold Brew Latte"
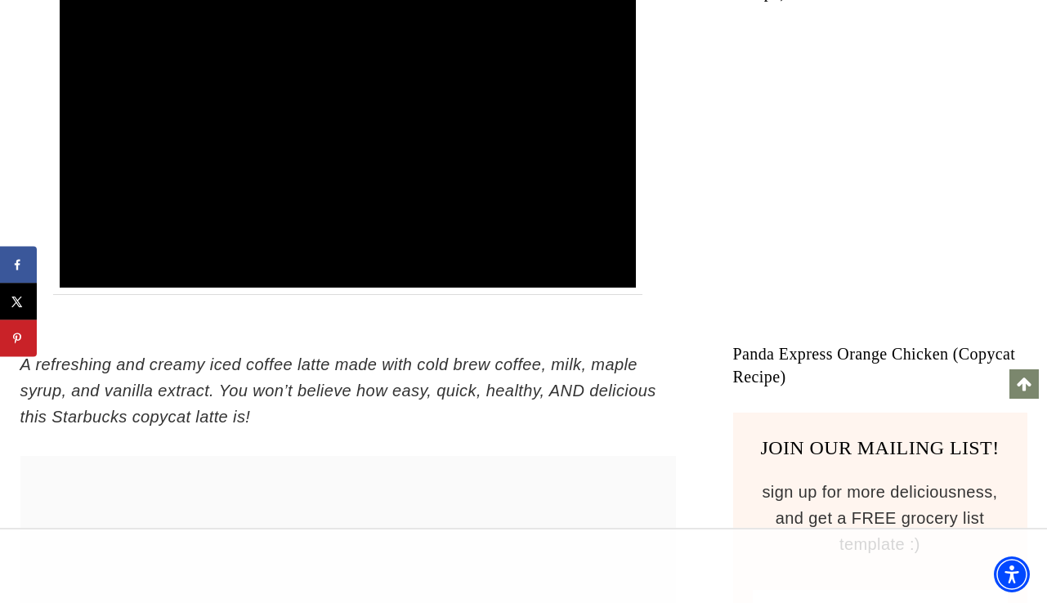
scroll to position [1008, 0]
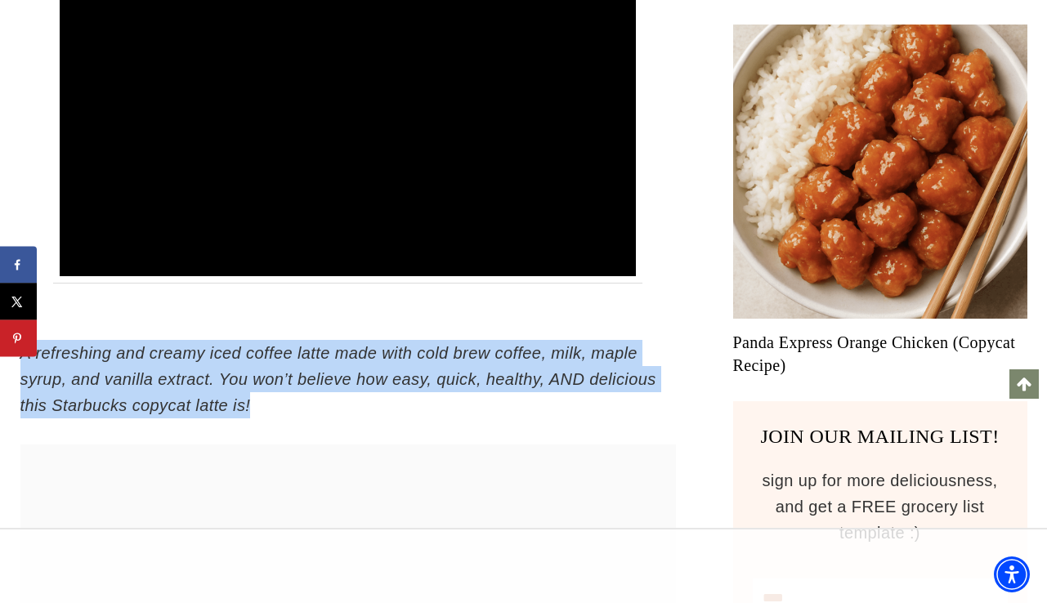
drag, startPoint x: 25, startPoint y: 397, endPoint x: 267, endPoint y: 443, distance: 246.5
click at [267, 419] on p "A refreshing and creamy iced coffee latte made with cold brew coffee, milk, map…" at bounding box center [348, 379] width 656 height 79
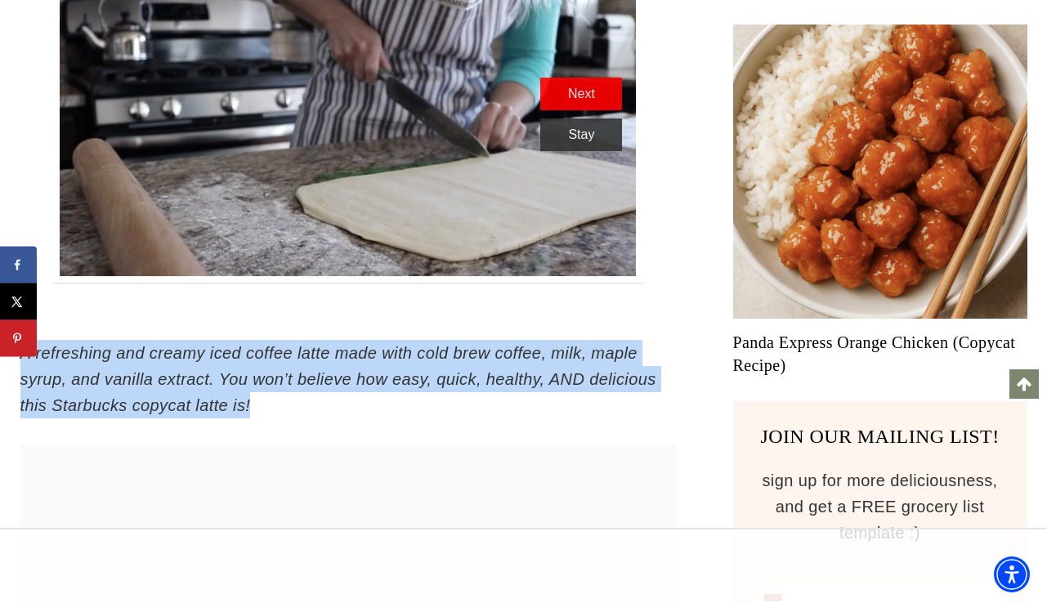
copy em "A refreshing and creamy iced coffee latte made with cold brew coffee, milk, map…"
